Goal: Navigation & Orientation: Find specific page/section

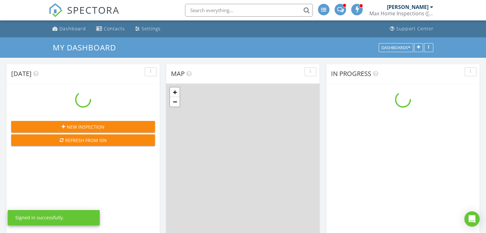
scroll to position [592, 496]
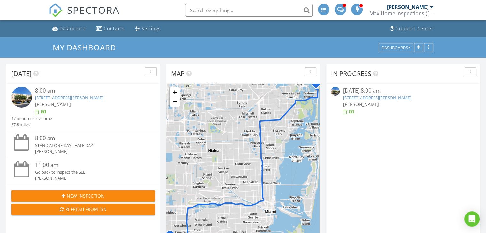
click at [103, 100] on link "200 178th Dr Apt 410, Sunny Isles Beach, FL 33160" at bounding box center [69, 98] width 68 height 6
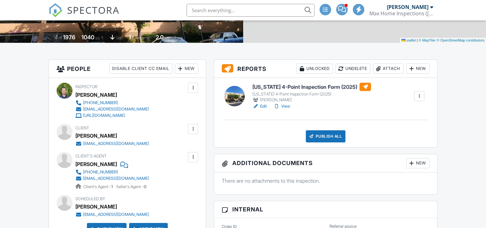
click at [289, 106] on link "View" at bounding box center [281, 106] width 17 height 6
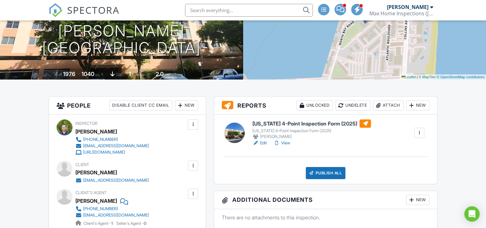
scroll to position [96, 0]
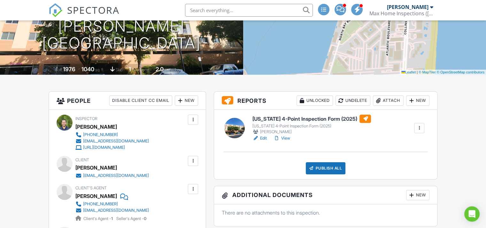
click at [284, 138] on link "View" at bounding box center [281, 138] width 17 height 6
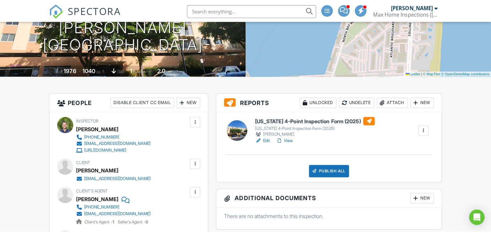
scroll to position [128, 0]
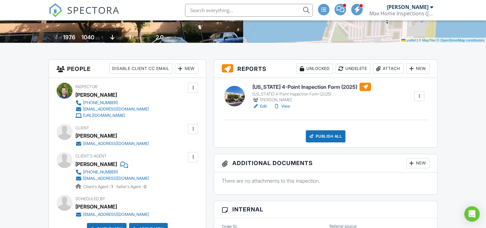
click at [337, 134] on div "Publish All" at bounding box center [326, 136] width 40 height 12
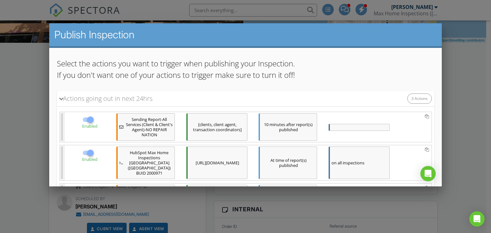
scroll to position [92, 0]
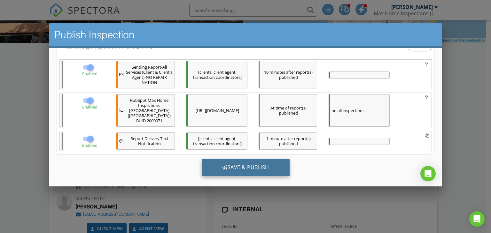
click at [239, 167] on div "Save & Publish" at bounding box center [245, 167] width 88 height 17
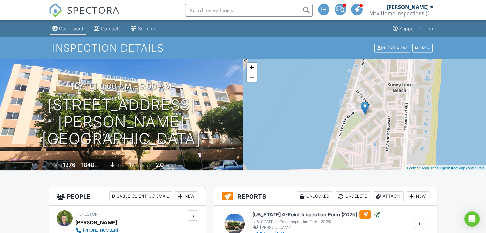
click at [72, 28] on div "Dashboard" at bounding box center [71, 28] width 24 height 5
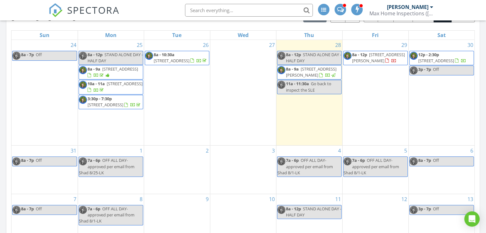
scroll to position [256, 0]
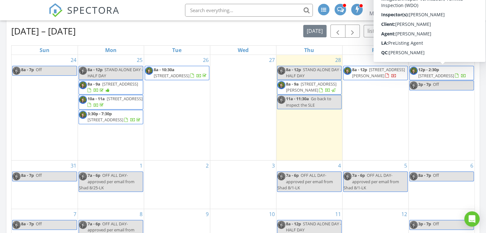
click at [447, 77] on span "[STREET_ADDRESS]" at bounding box center [437, 76] width 36 height 6
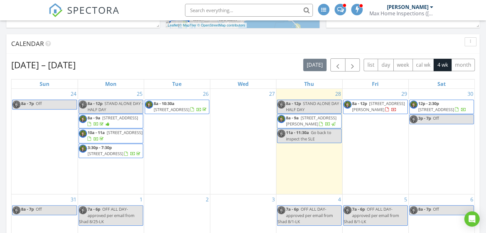
scroll to position [32, 0]
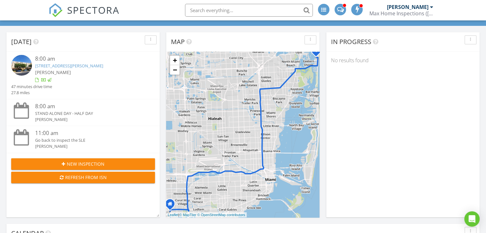
click at [71, 14] on span "SPECTORA" at bounding box center [93, 9] width 52 height 13
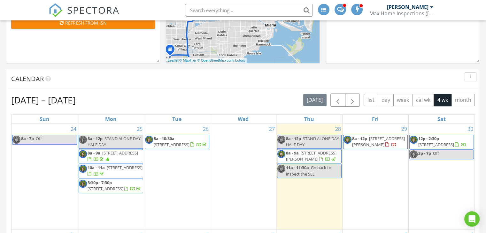
scroll to position [224, 0]
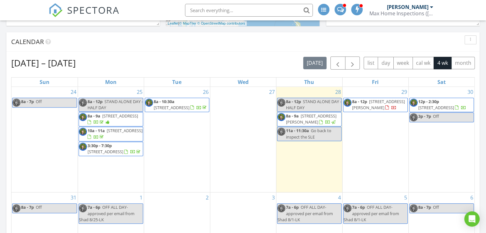
click at [373, 109] on span "[STREET_ADDRESS][PERSON_NAME]" at bounding box center [378, 105] width 53 height 12
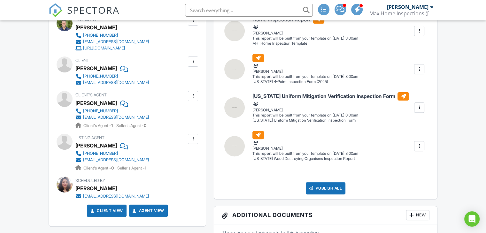
scroll to position [160, 0]
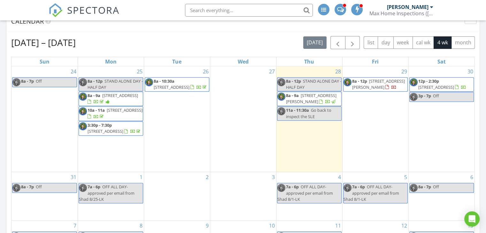
scroll to position [256, 0]
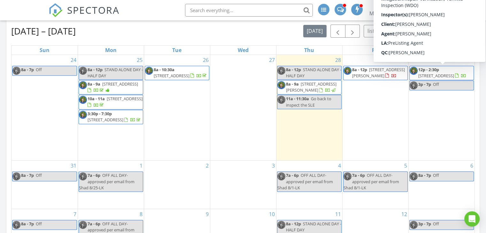
click at [425, 76] on span "10240 SW 160th Terrace, Miami 33157" at bounding box center [437, 76] width 36 height 6
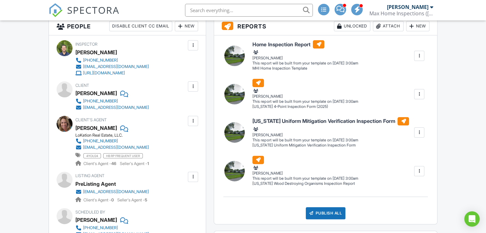
scroll to position [160, 0]
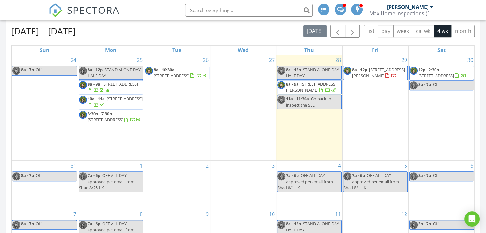
click at [431, 72] on span "12p - 2:30p" at bounding box center [429, 70] width 21 height 6
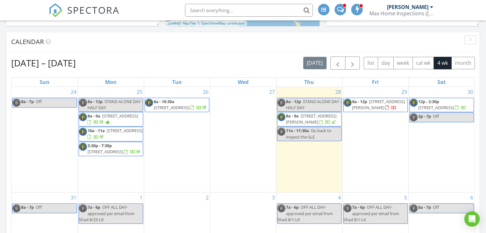
click at [377, 105] on span "[STREET_ADDRESS][PERSON_NAME]" at bounding box center [378, 105] width 53 height 12
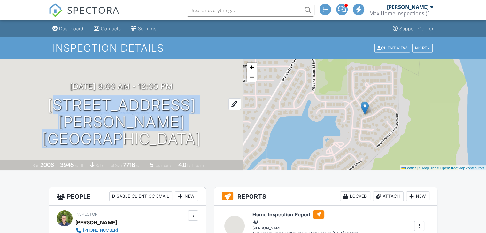
click at [203, 131] on h1 "7567 SW 189th St Cutler Bay, FL 33157" at bounding box center [121, 122] width 223 height 51
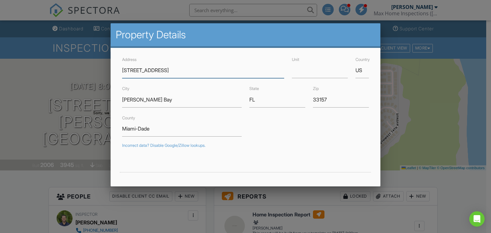
drag, startPoint x: 173, startPoint y: 130, endPoint x: 144, endPoint y: 68, distance: 68.1
click at [18, 191] on div at bounding box center [245, 114] width 491 height 292
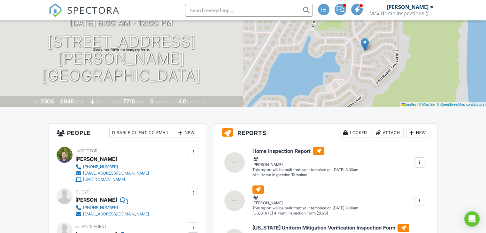
scroll to position [64, 0]
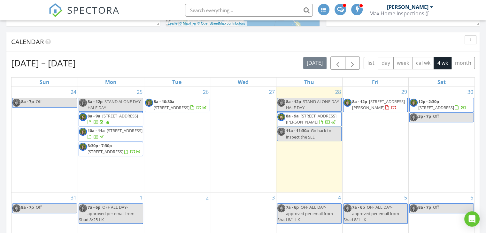
drag, startPoint x: 433, startPoint y: 95, endPoint x: 450, endPoint y: 106, distance: 20.1
click at [450, 106] on span "[STREET_ADDRESS]" at bounding box center [437, 108] width 36 height 6
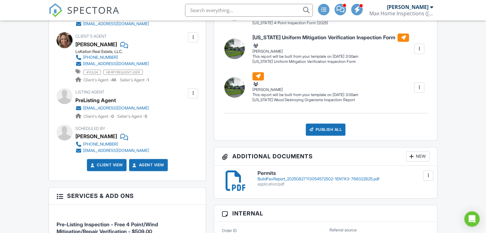
scroll to position [256, 0]
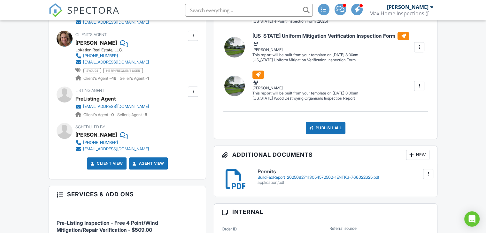
click at [276, 178] on div "BuildFaxReport_20250827113054572502-1ENTK3-766022625.pdf" at bounding box center [344, 177] width 172 height 5
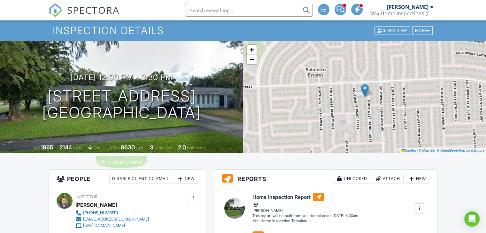
scroll to position [0, 0]
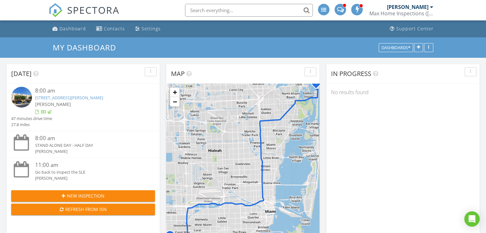
click at [56, 170] on div "Go back to inspect the SLE" at bounding box center [89, 172] width 108 height 6
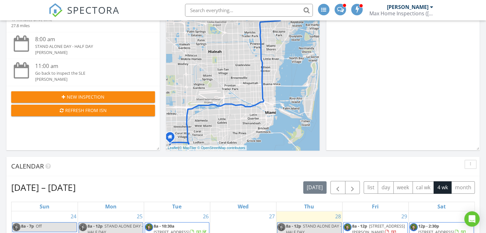
scroll to position [192, 0]
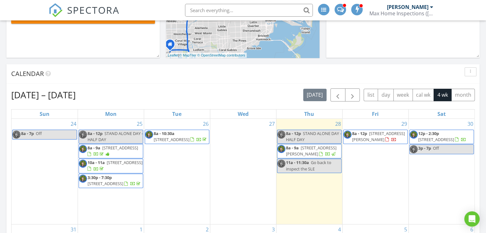
click at [170, 140] on span "2590 NE 200th St, Miami 33180" at bounding box center [172, 140] width 36 height 6
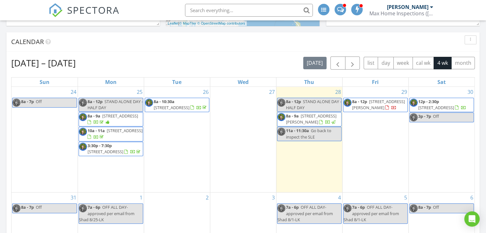
scroll to position [256, 0]
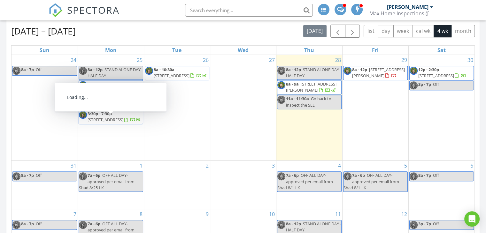
click at [107, 123] on span "[STREET_ADDRESS]" at bounding box center [106, 120] width 36 height 6
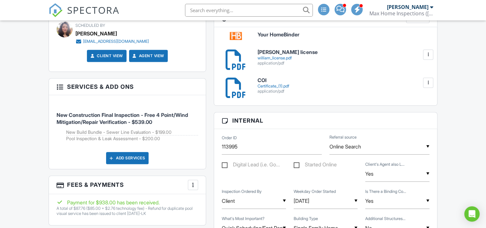
scroll to position [352, 0]
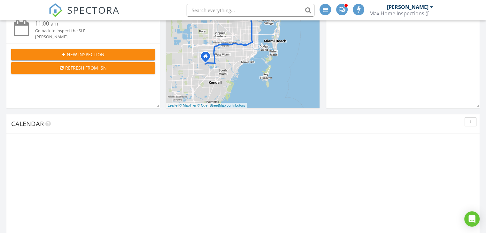
scroll to position [256, 0]
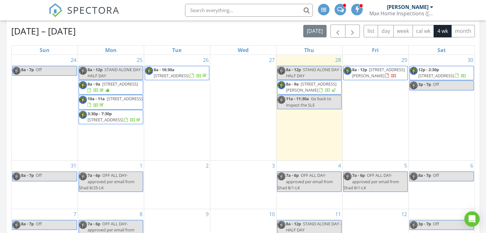
click at [374, 71] on span "7567 SW 189th St, Cutler Bay 33157" at bounding box center [378, 73] width 53 height 12
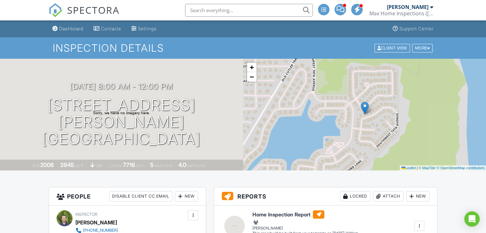
click at [86, 12] on span "SPECTORA" at bounding box center [93, 9] width 52 height 13
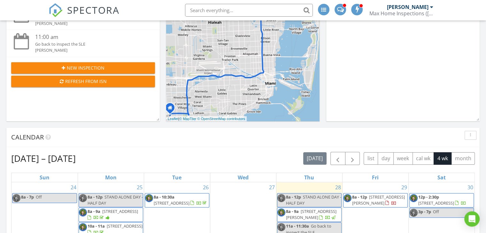
scroll to position [224, 0]
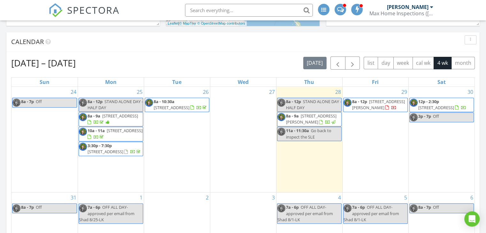
click at [422, 105] on span "[STREET_ADDRESS]" at bounding box center [437, 108] width 36 height 6
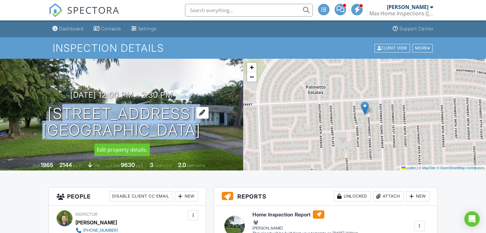
drag, startPoint x: 26, startPoint y: 109, endPoint x: 181, endPoint y: 129, distance: 156.9
click at [181, 129] on h1 "[STREET_ADDRESS] [GEOGRAPHIC_DATA], FL 33157" at bounding box center [121, 123] width 159 height 34
